Goal: Find specific page/section: Find specific page/section

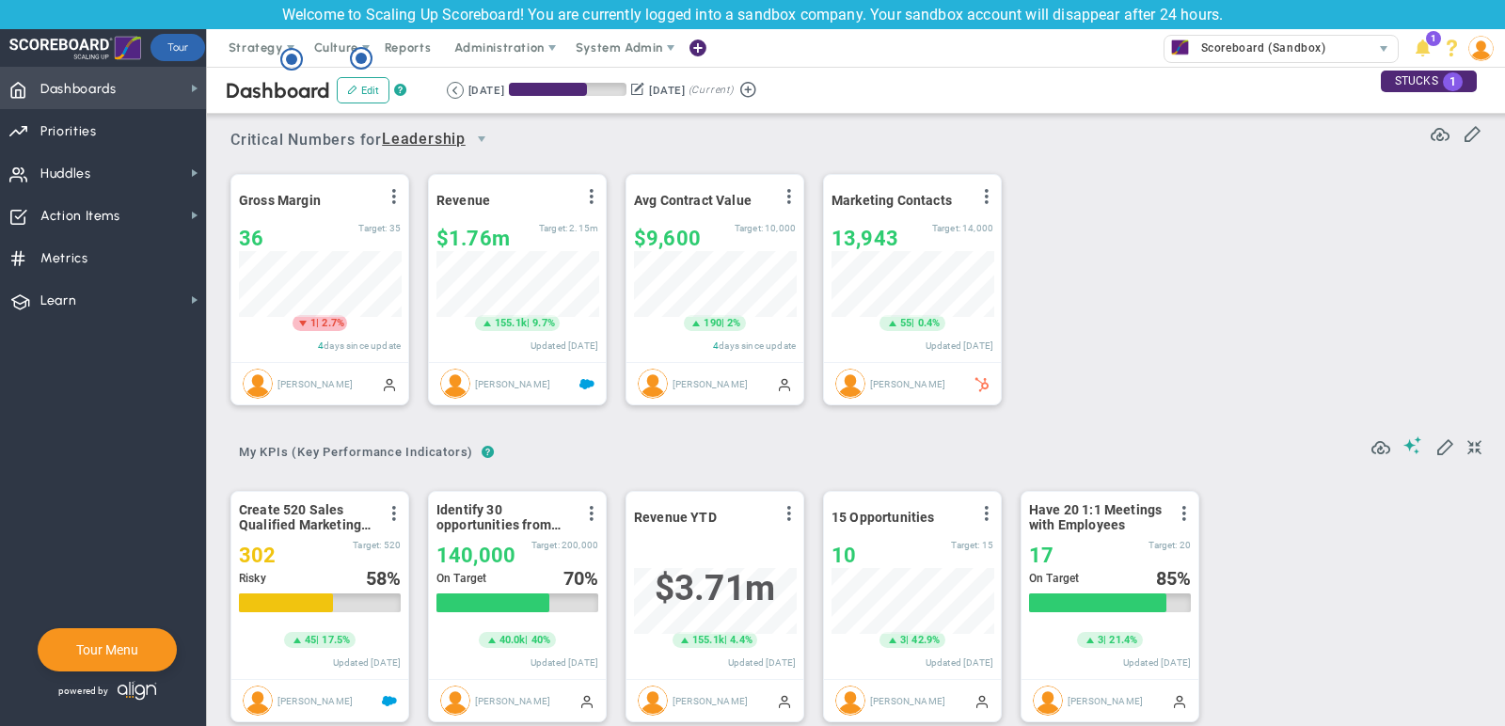
click at [115, 93] on span "Dashboards" at bounding box center [78, 90] width 76 height 40
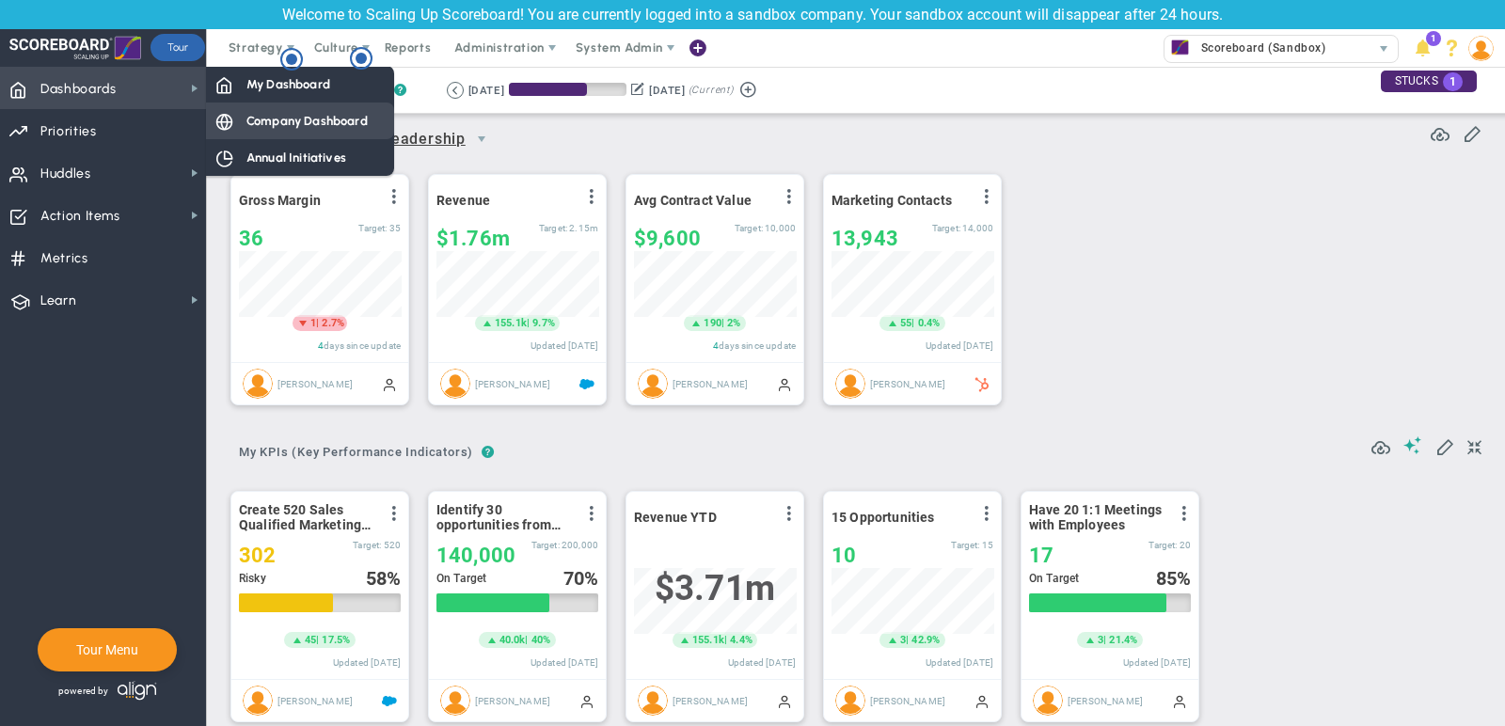
click at [247, 125] on span "Company Dashboard" at bounding box center [306, 121] width 121 height 18
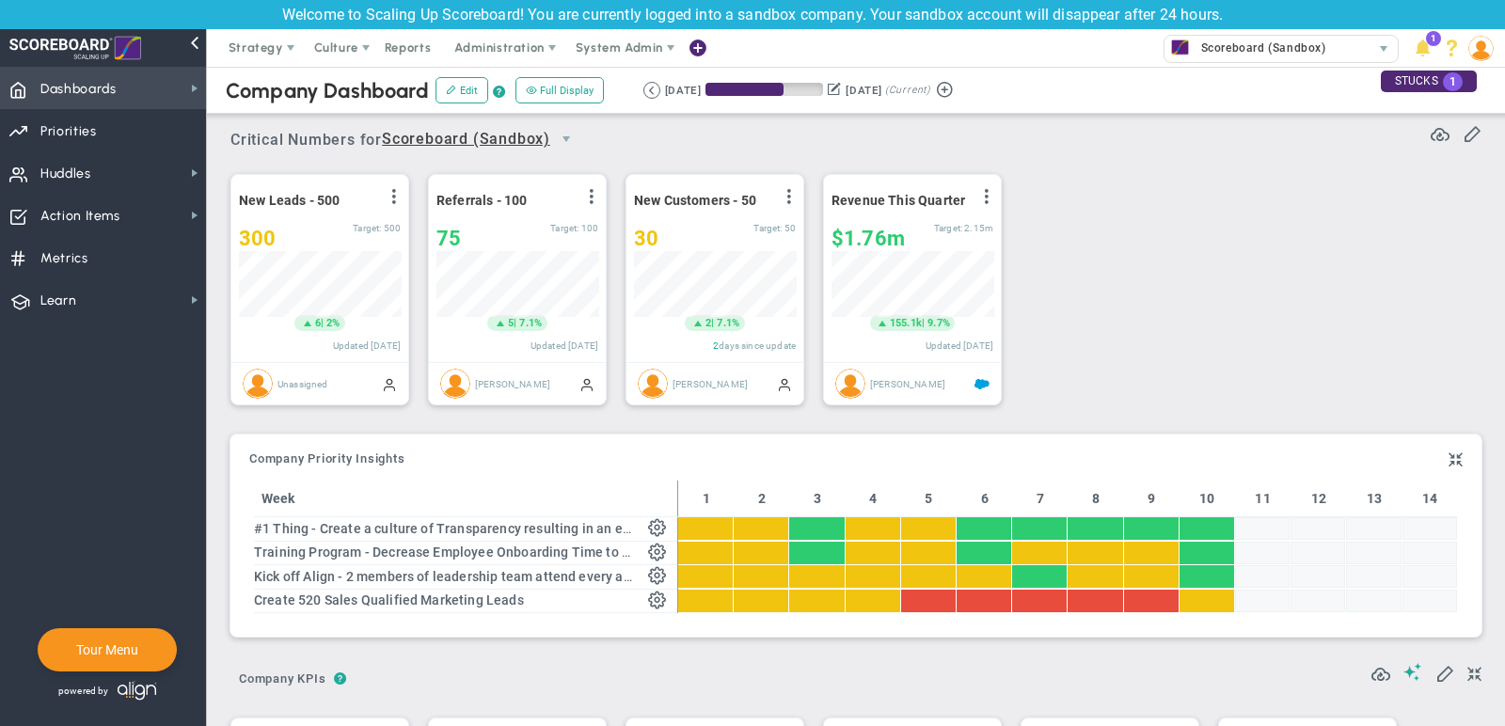
scroll to position [66, 162]
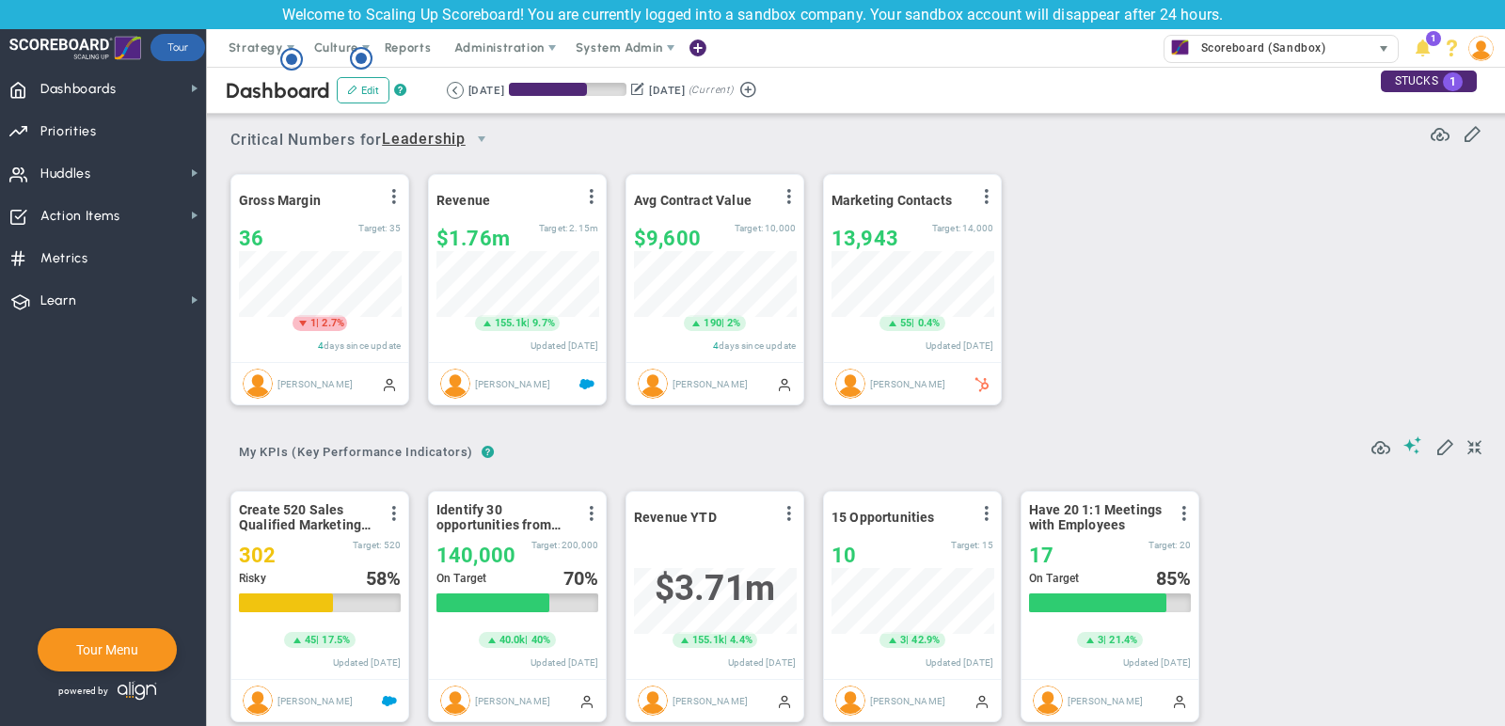
click at [1308, 50] on span "Scoreboard (Sandbox)" at bounding box center [1259, 48] width 134 height 24
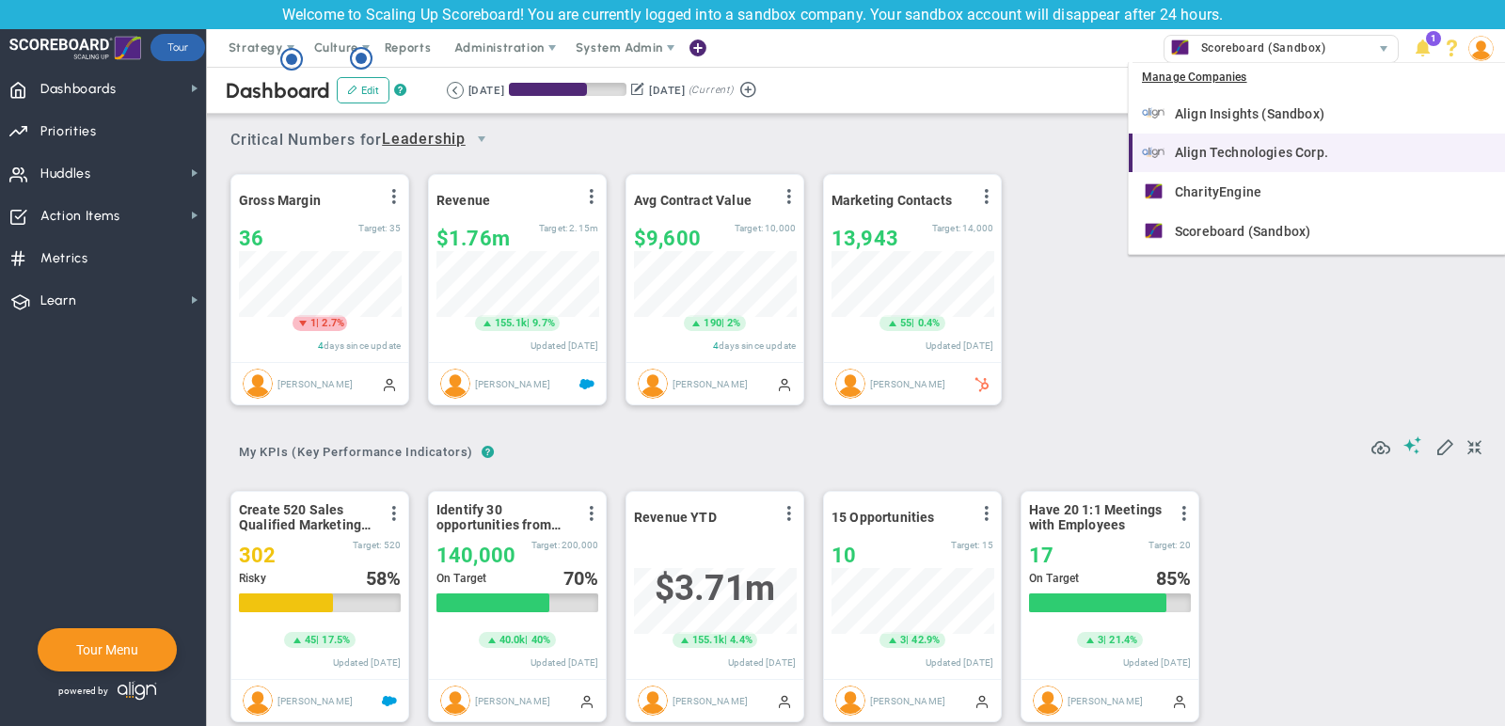
click at [1300, 141] on div "Align Technologies Corp." at bounding box center [1319, 153] width 354 height 24
